Goal: Information Seeking & Learning: Learn about a topic

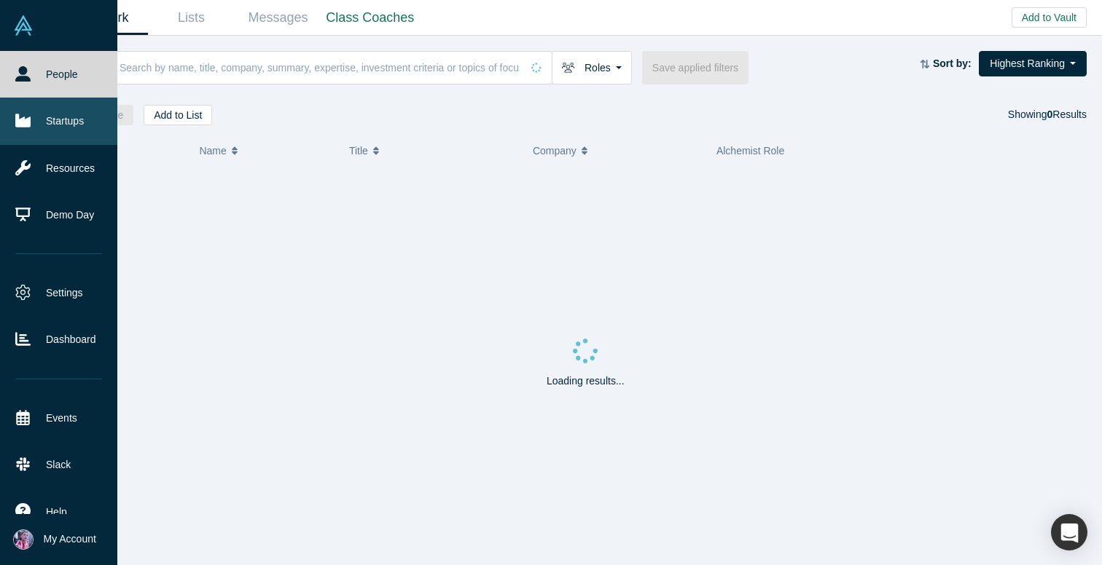
click at [59, 124] on link "Startups" at bounding box center [58, 121] width 117 height 47
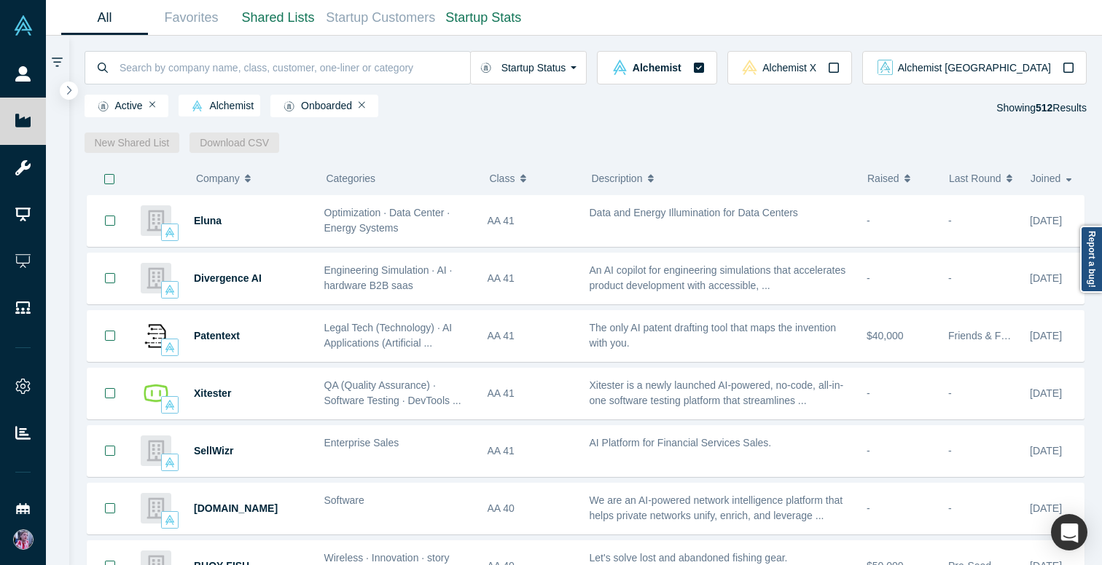
click at [114, 106] on span "Active" at bounding box center [117, 107] width 52 height 12
click at [106, 106] on img at bounding box center [103, 107] width 11 height 12
click at [103, 106] on img at bounding box center [103, 107] width 11 height 12
click at [67, 89] on icon "button" at bounding box center [69, 90] width 7 height 11
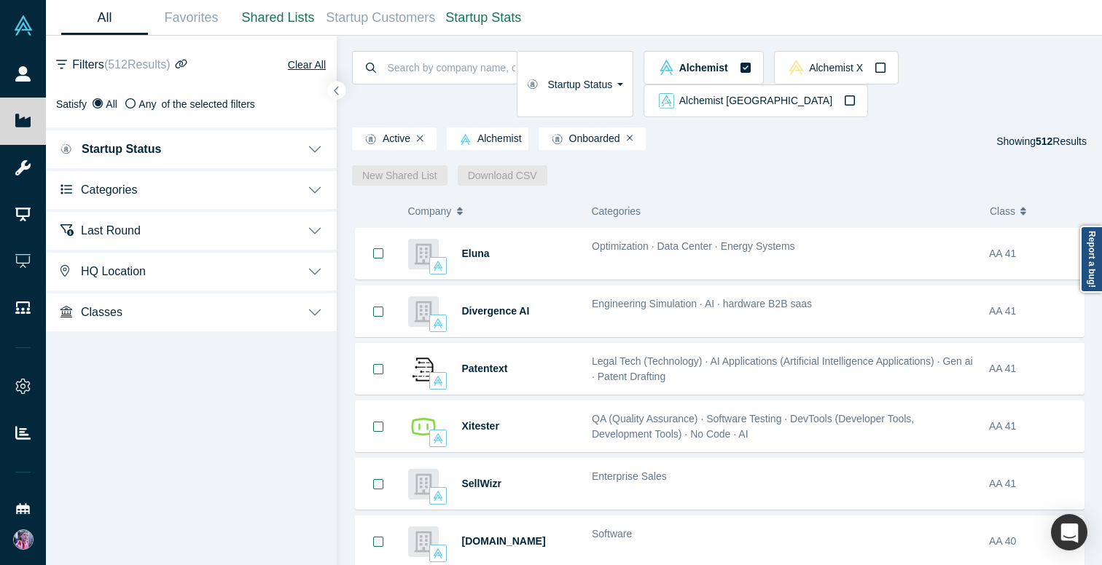
click at [205, 163] on button "Startup Status" at bounding box center [191, 148] width 291 height 41
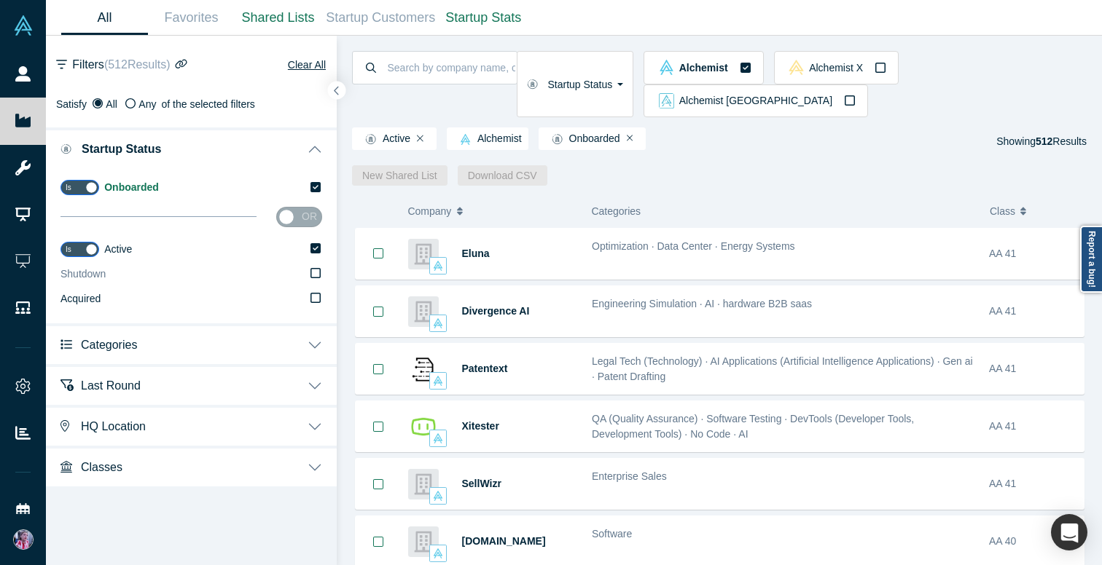
click at [316, 271] on icon at bounding box center [315, 273] width 10 height 12
click at [0, 0] on input "Shutdown" at bounding box center [0, 0] width 0 height 0
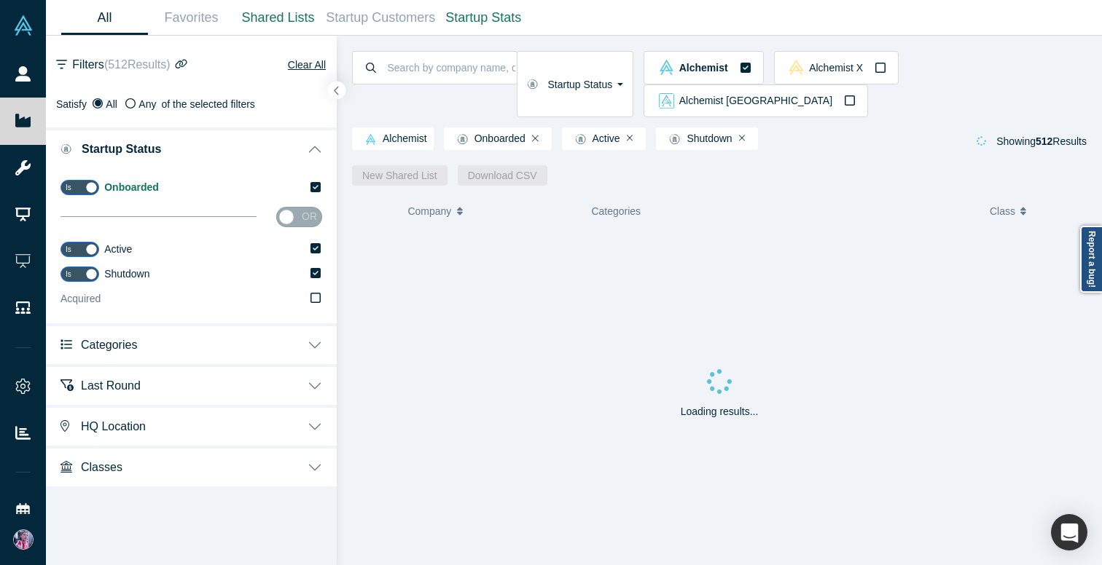
click at [316, 295] on icon at bounding box center [315, 298] width 10 height 12
click at [0, 0] on input "Acquired" at bounding box center [0, 0] width 0 height 0
click at [319, 348] on button "Categories" at bounding box center [191, 343] width 291 height 41
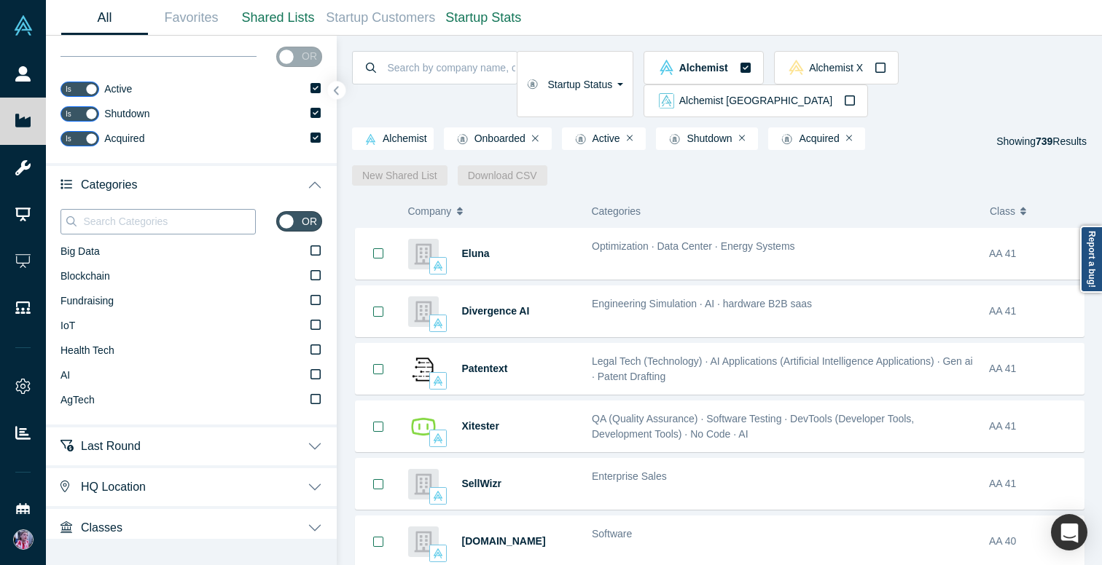
scroll to position [162, 0]
click at [315, 348] on icon at bounding box center [315, 348] width 10 height 12
click at [0, 0] on input "Health Tech" at bounding box center [0, 0] width 0 height 0
